Goal: Transaction & Acquisition: Purchase product/service

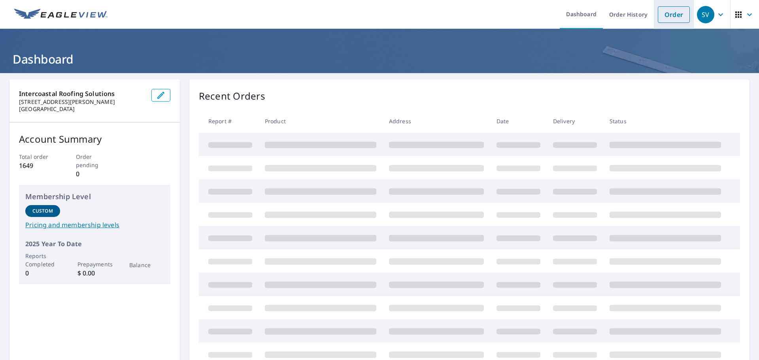
click at [659, 11] on link "Order" at bounding box center [674, 14] width 32 height 17
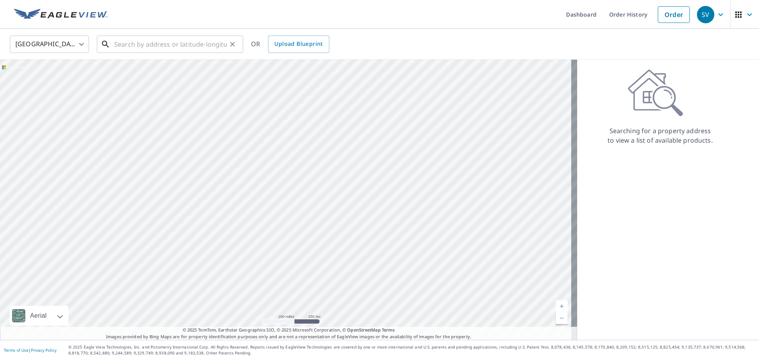
click at [149, 42] on input "text" at bounding box center [170, 44] width 113 height 22
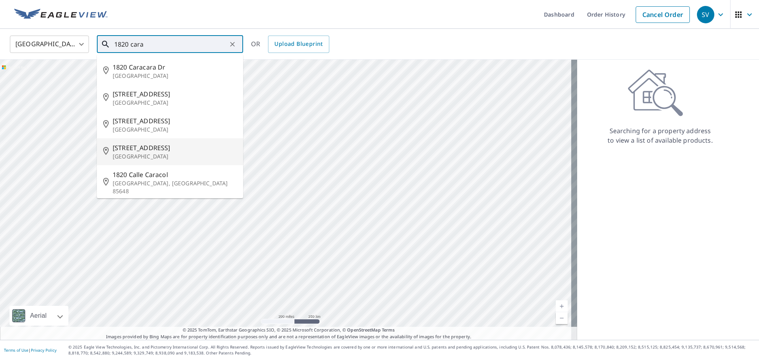
click at [163, 156] on p "[GEOGRAPHIC_DATA]" at bounding box center [175, 157] width 124 height 8
type input "[STREET_ADDRESS]"
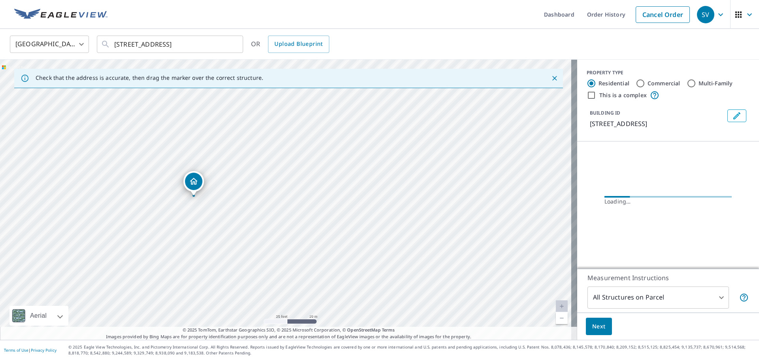
drag, startPoint x: 222, startPoint y: 199, endPoint x: 299, endPoint y: 170, distance: 82.4
click at [299, 170] on div "[STREET_ADDRESS]" at bounding box center [288, 200] width 577 height 280
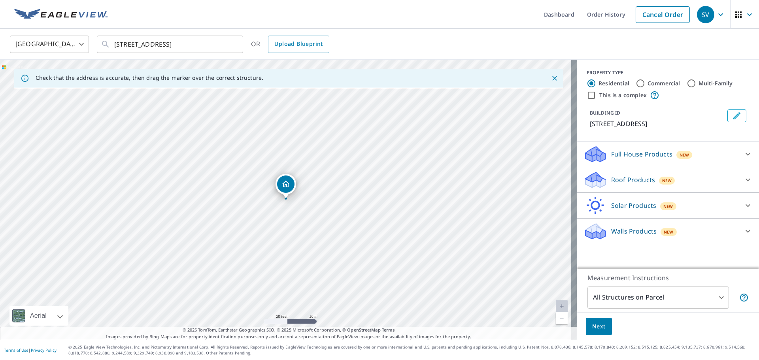
click at [636, 183] on div "Roof Products New" at bounding box center [660, 180] width 155 height 19
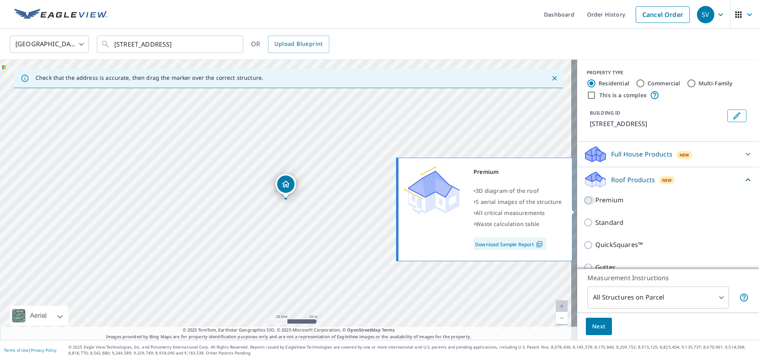
click at [583, 205] on input "Premium" at bounding box center [589, 200] width 12 height 9
checkbox input "true"
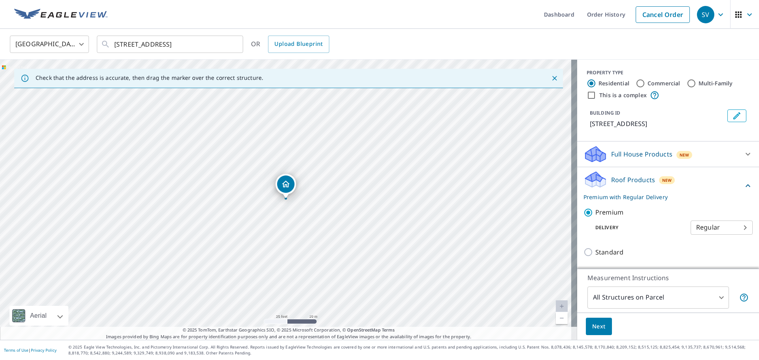
click at [595, 322] on span "Next" at bounding box center [598, 327] width 13 height 10
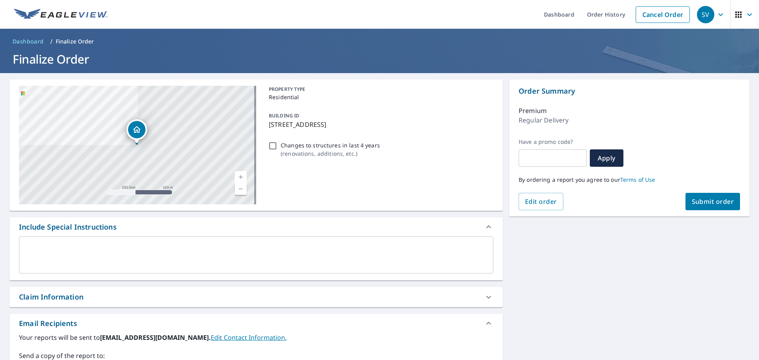
click at [700, 196] on button "Submit order" at bounding box center [712, 201] width 55 height 17
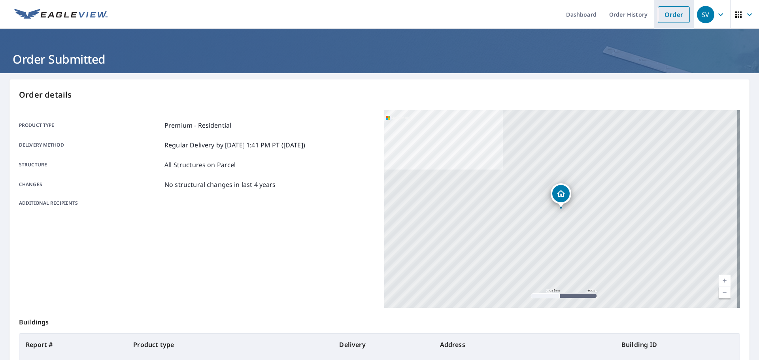
click at [658, 14] on link "Order" at bounding box center [674, 14] width 32 height 17
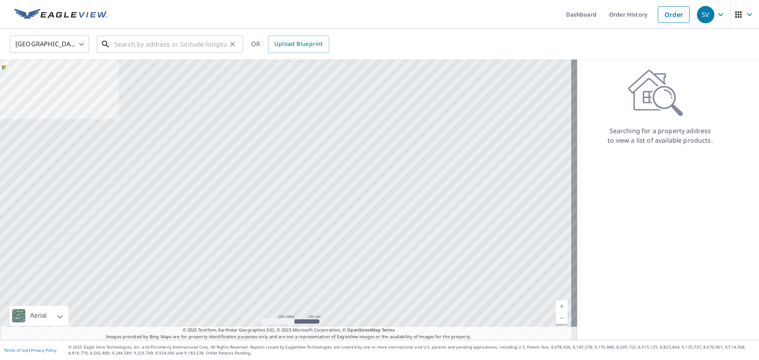
click at [141, 42] on input "text" at bounding box center [170, 44] width 113 height 22
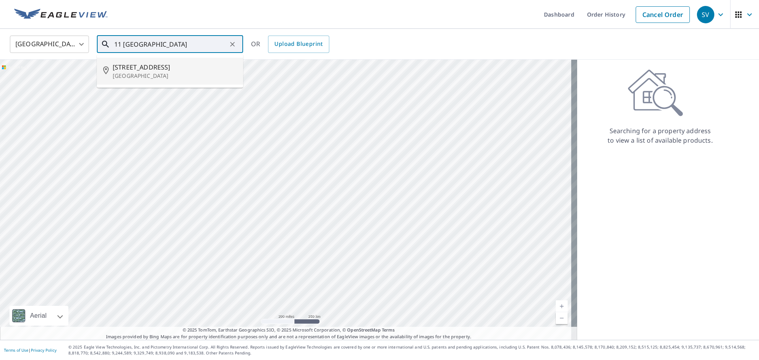
click at [175, 68] on span "[STREET_ADDRESS]" at bounding box center [175, 66] width 124 height 9
type input "[STREET_ADDRESS]"
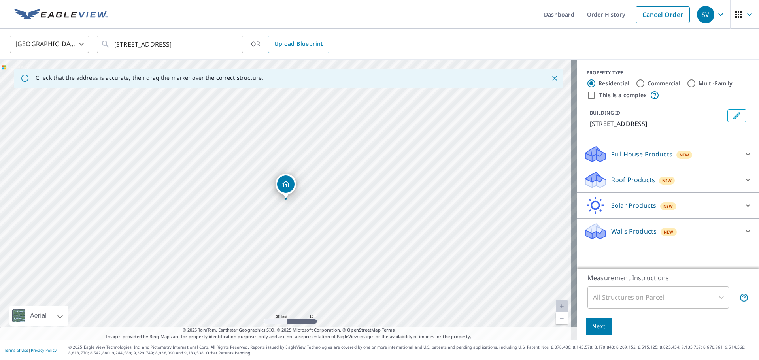
click at [614, 181] on p "Roof Products" at bounding box center [633, 179] width 44 height 9
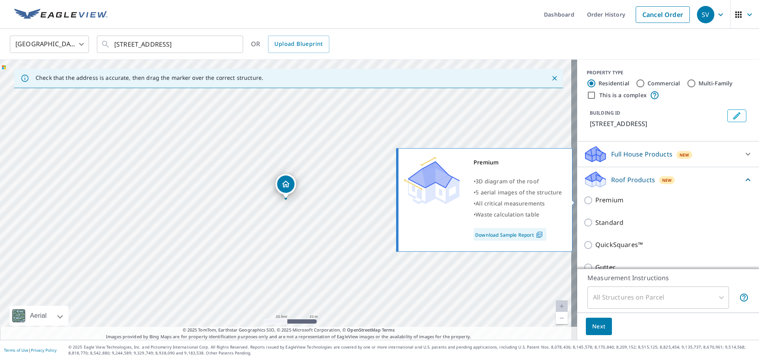
click at [595, 205] on p "Premium" at bounding box center [609, 200] width 28 height 10
click at [590, 205] on input "Premium" at bounding box center [589, 200] width 12 height 9
checkbox input "true"
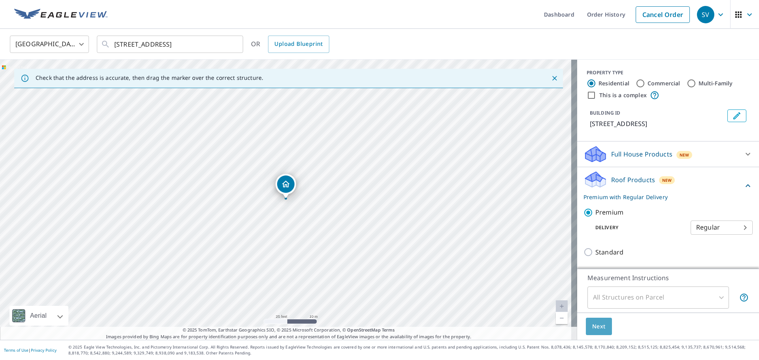
click at [586, 330] on button "Next" at bounding box center [599, 327] width 26 height 18
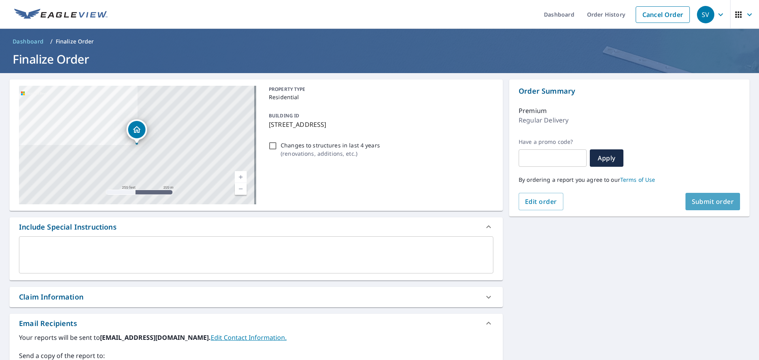
click at [713, 209] on button "Submit order" at bounding box center [712, 201] width 55 height 17
